Goal: Browse casually: Explore the website without a specific task or goal

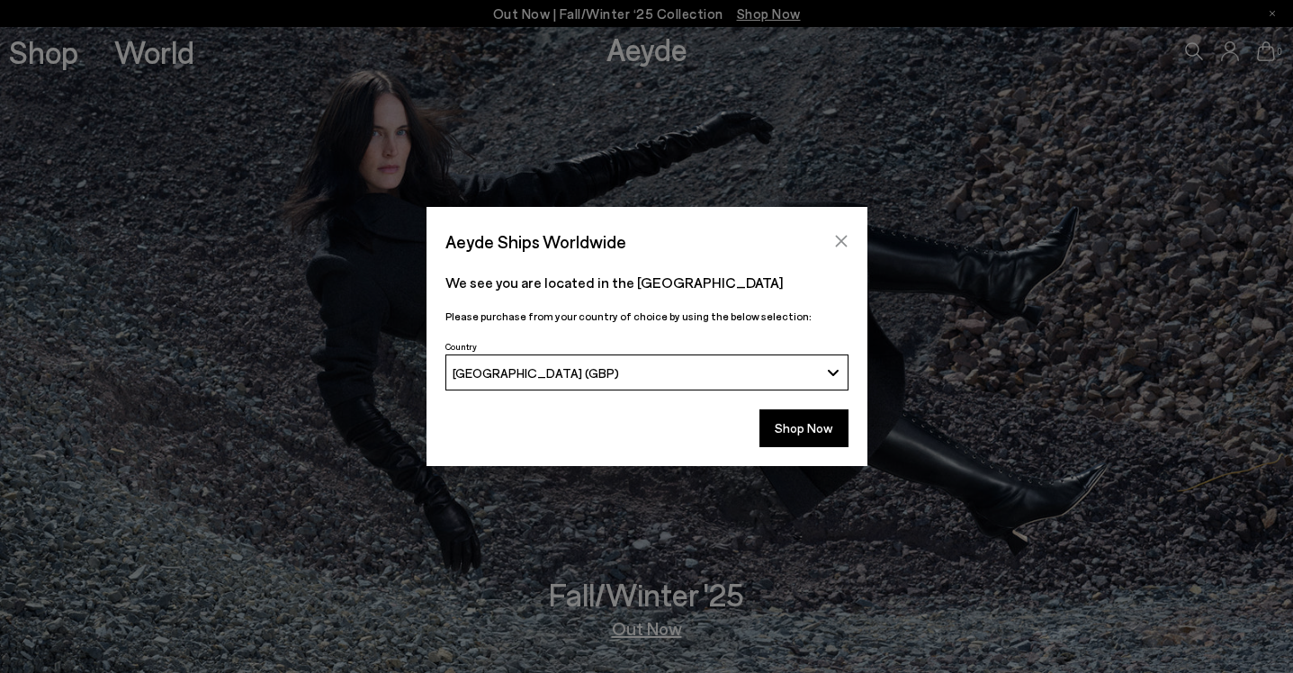
click at [839, 238] on icon "Close" at bounding box center [841, 242] width 12 height 12
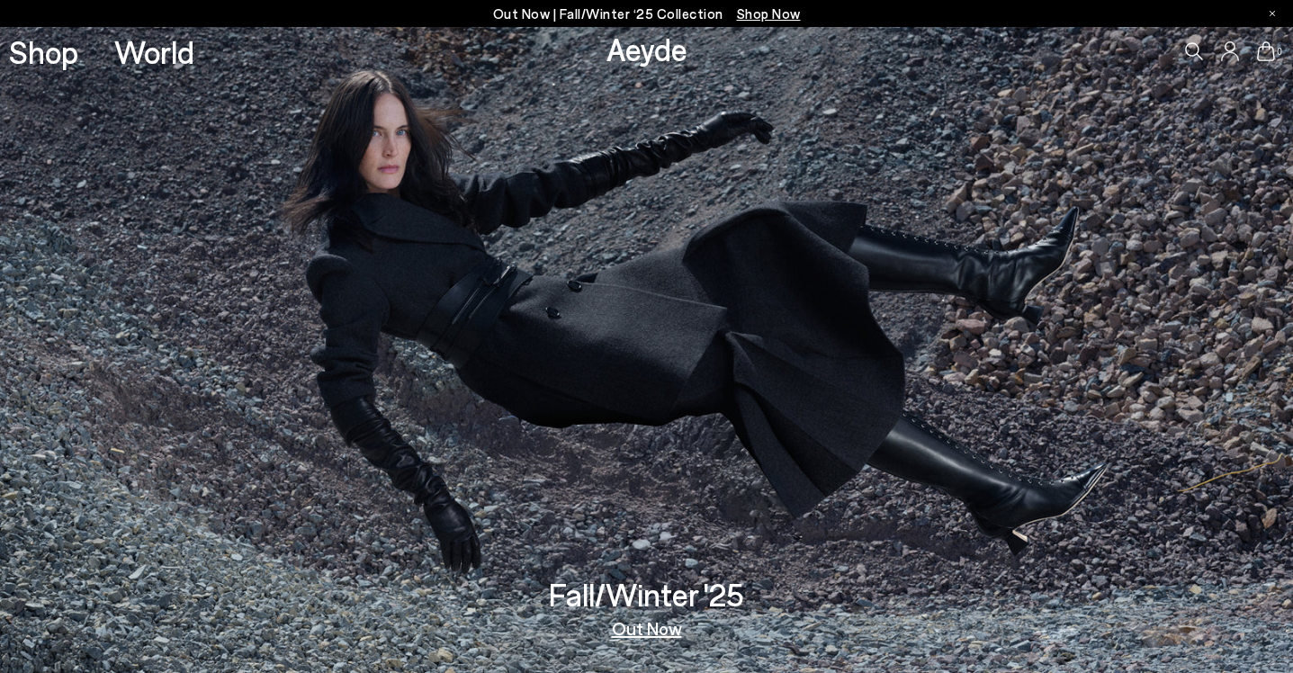
click at [651, 625] on link "Out Now" at bounding box center [647, 628] width 70 height 18
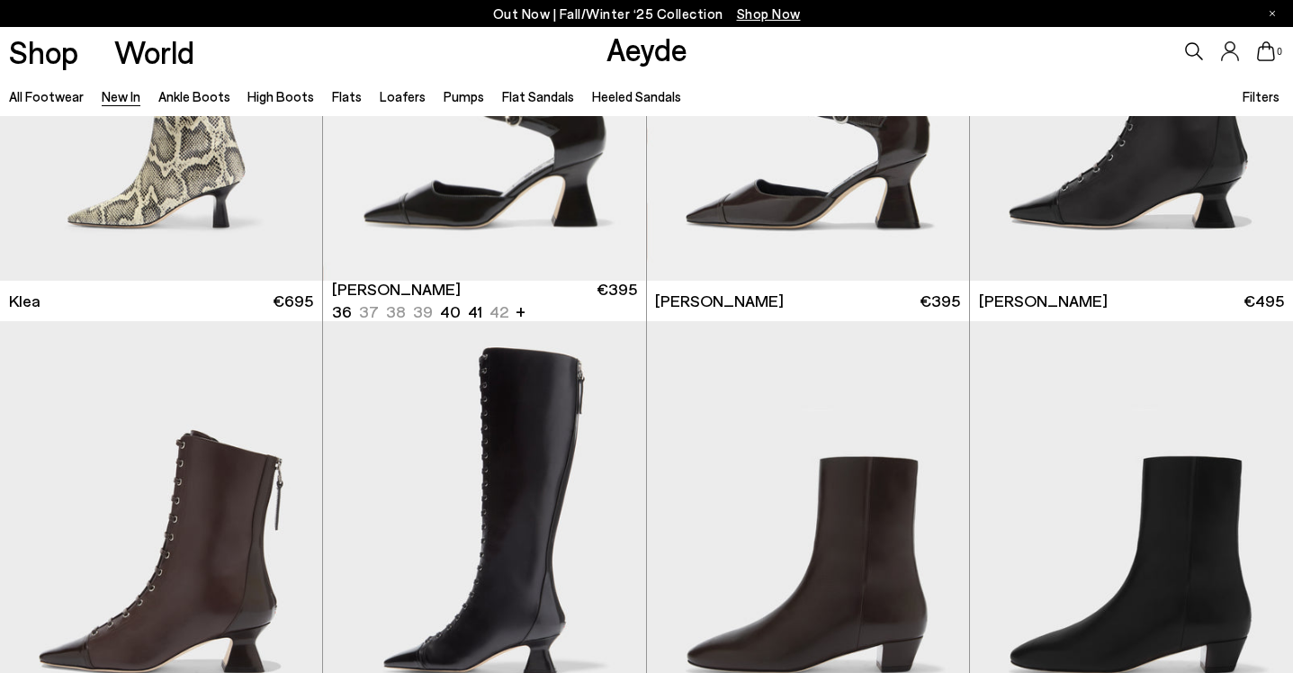
scroll to position [2160, 0]
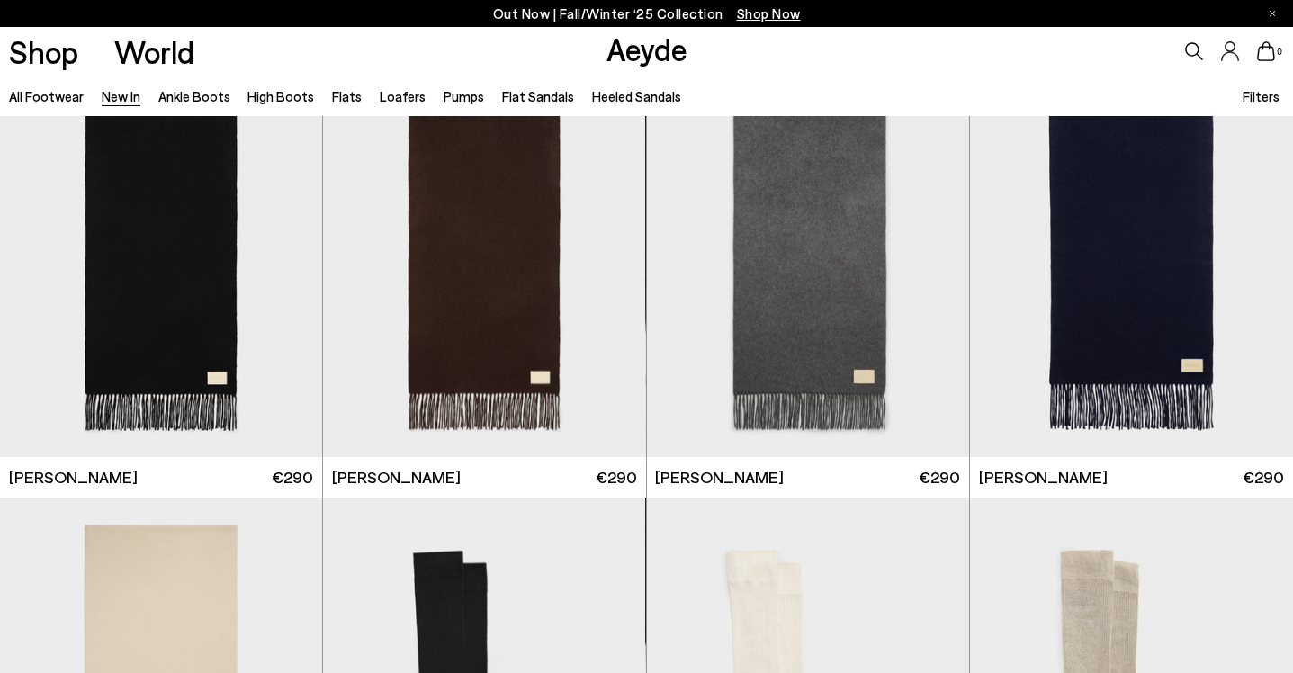
scroll to position [11607, 0]
